Goal: Task Accomplishment & Management: Use online tool/utility

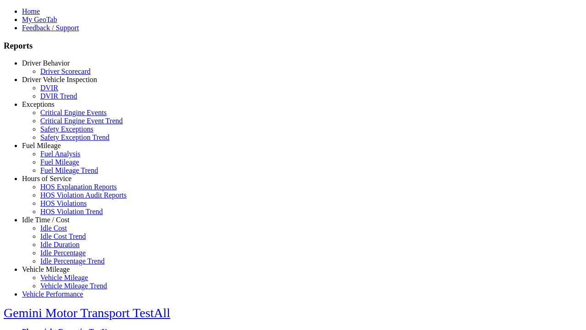
click at [53, 223] on link "Idle Time / Cost" at bounding box center [46, 220] width 48 height 8
click at [60, 232] on link "Idle Cost" at bounding box center [53, 228] width 27 height 8
select select
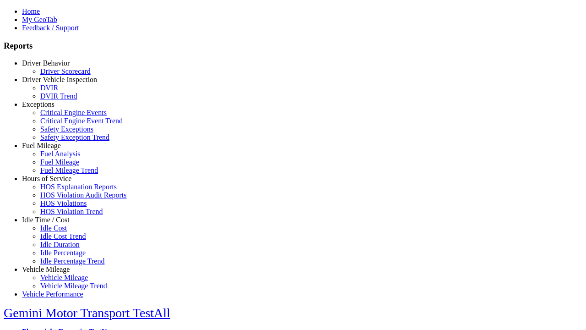
select select
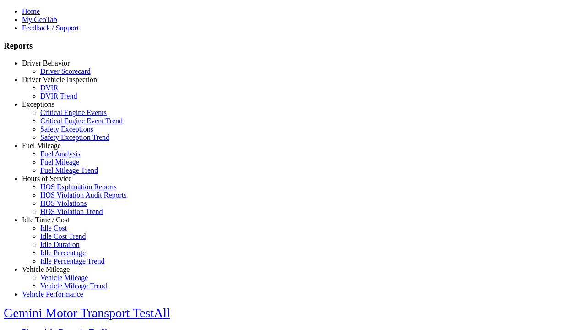
select select
